Goal: Task Accomplishment & Management: Use online tool/utility

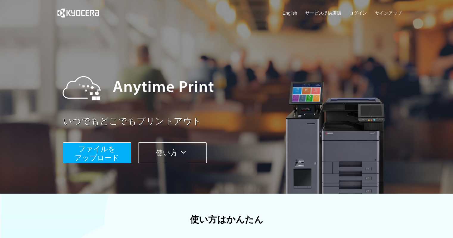
click at [158, 158] on button "使い方" at bounding box center [172, 152] width 68 height 21
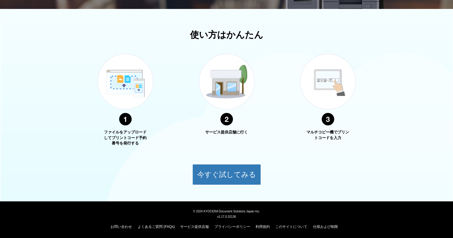
scroll to position [185, 0]
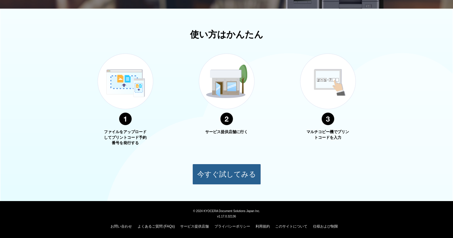
click at [227, 169] on button "今すぐ試してみる" at bounding box center [226, 174] width 68 height 21
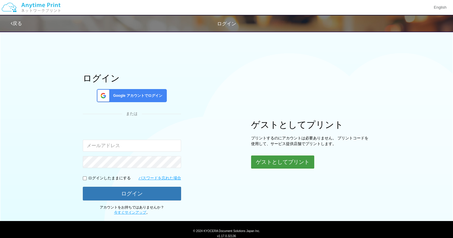
click at [278, 160] on button "ゲストとしてプリント" at bounding box center [282, 161] width 63 height 13
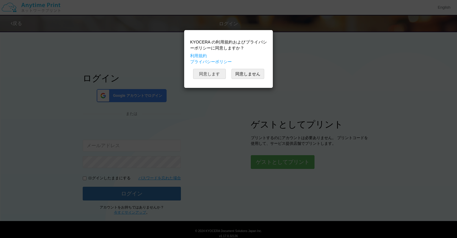
click at [214, 75] on button "同意します" at bounding box center [209, 74] width 33 height 10
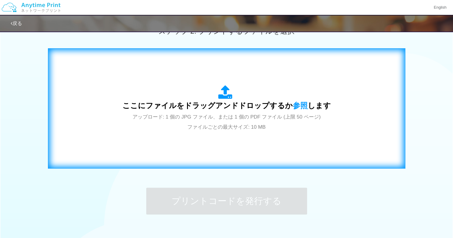
scroll to position [179, 0]
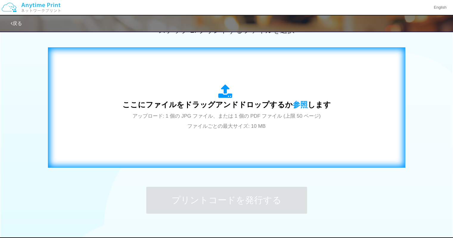
click at [213, 108] on span "ここにファイルをドラッグアンドドロップするか 参照 します" at bounding box center [226, 104] width 208 height 8
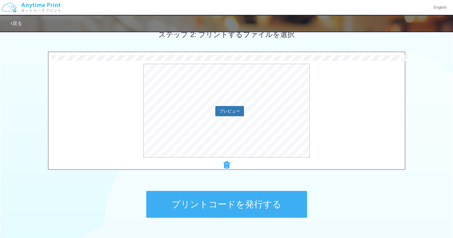
scroll to position [215, 0]
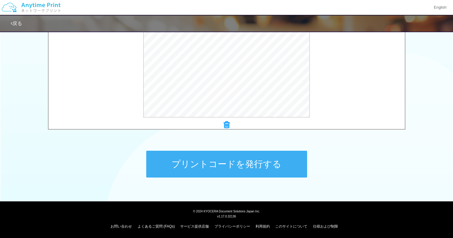
click at [250, 163] on button "プリントコードを発行する" at bounding box center [226, 164] width 161 height 27
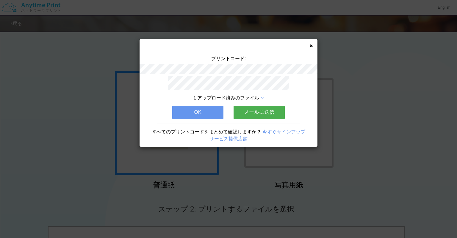
click at [207, 114] on button "OK" at bounding box center [197, 112] width 51 height 13
